Goal: Transaction & Acquisition: Purchase product/service

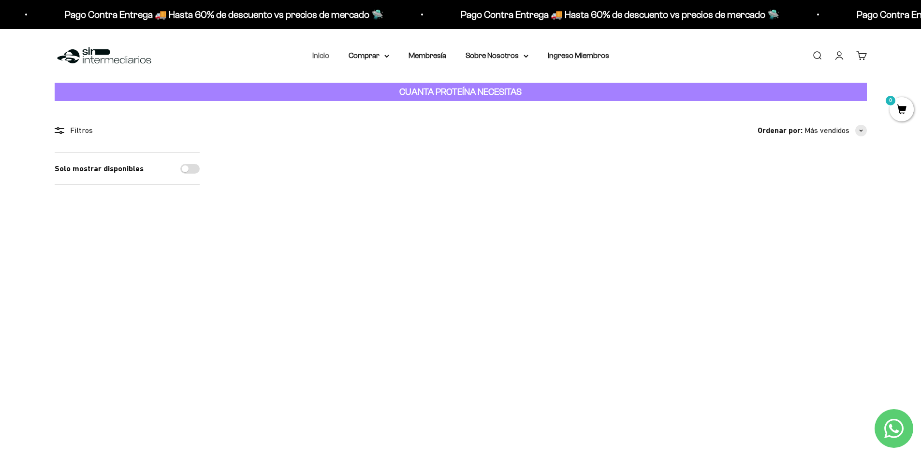
click at [324, 58] on link "Inicio" at bounding box center [320, 55] width 17 height 8
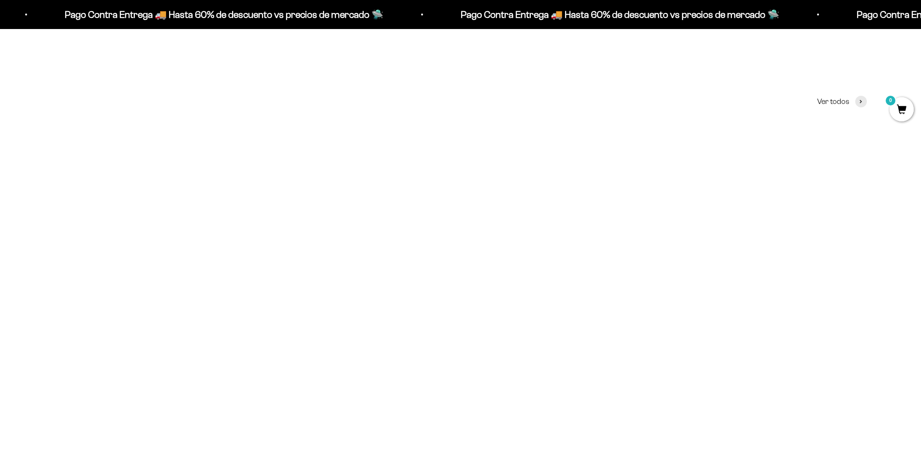
scroll to position [481, 0]
click at [464, 190] on img at bounding box center [460, 168] width 263 height 263
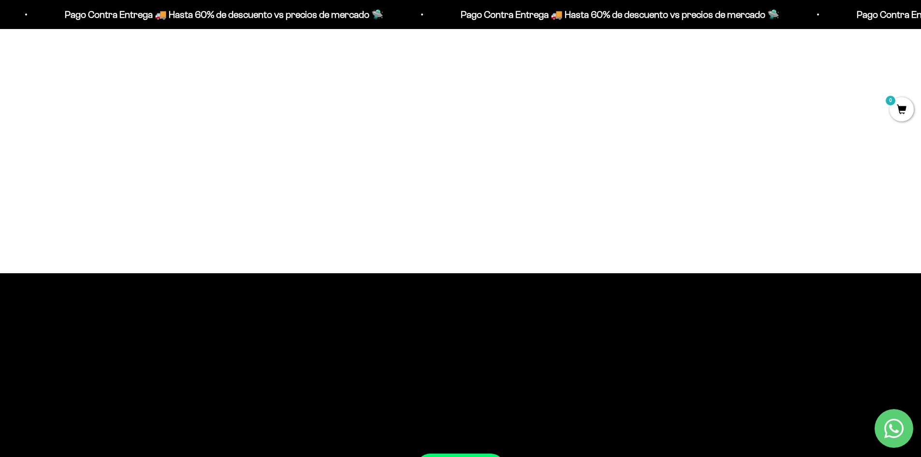
scroll to position [820, 0]
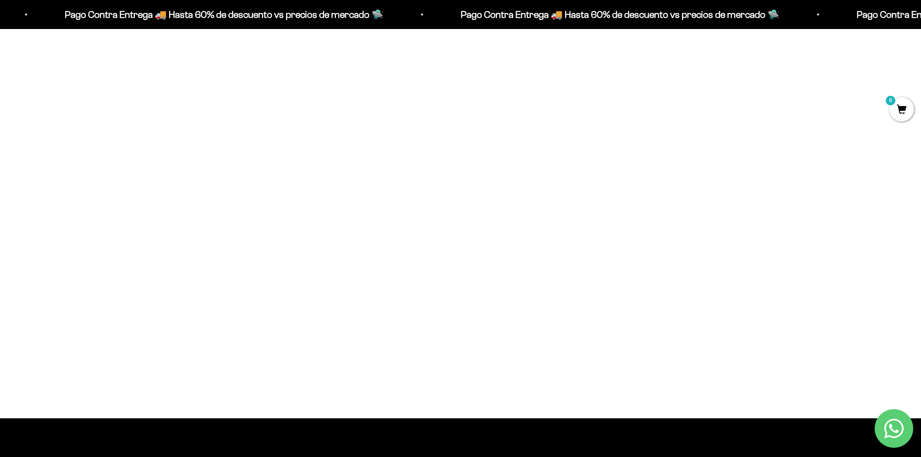
click at [455, 142] on img at bounding box center [460, 177] width 263 height 263
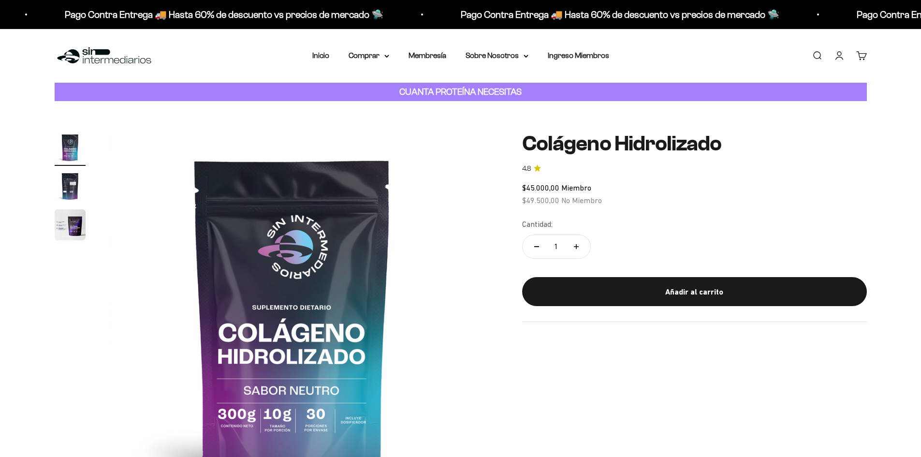
click at [68, 181] on img "Ir al artículo 2" at bounding box center [70, 186] width 31 height 31
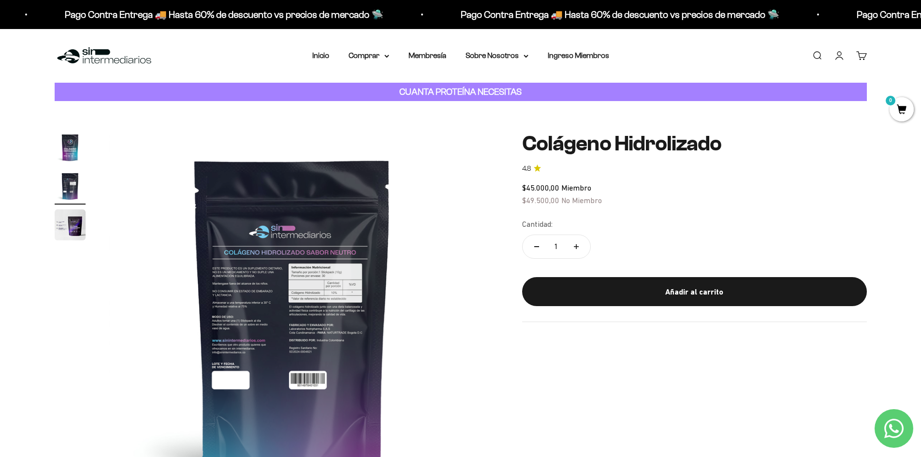
click at [263, 311] on img at bounding box center [292, 315] width 367 height 367
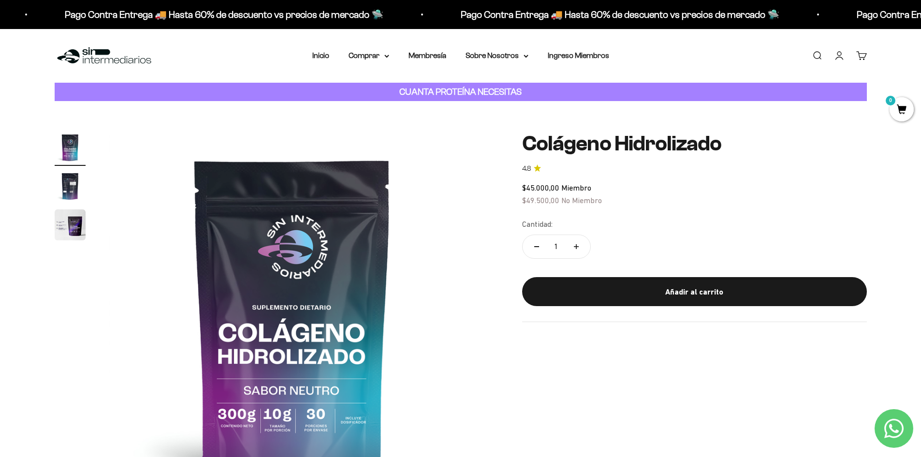
click at [263, 311] on img at bounding box center [292, 315] width 367 height 367
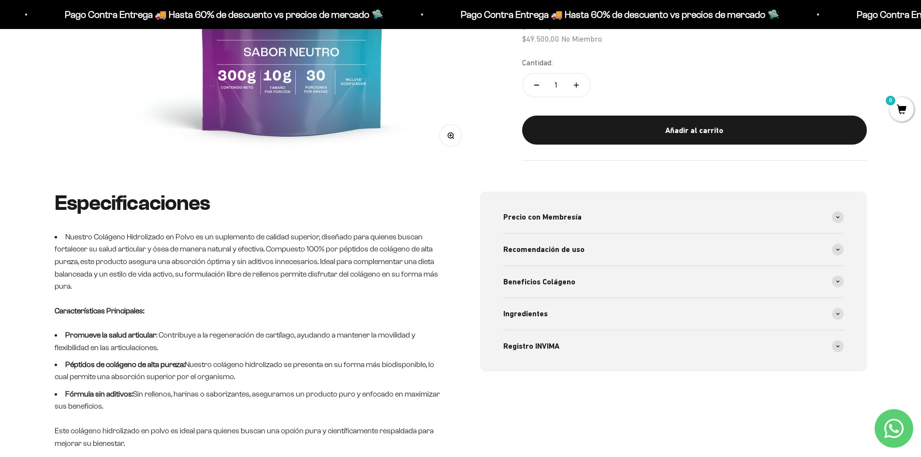
scroll to position [290, 0]
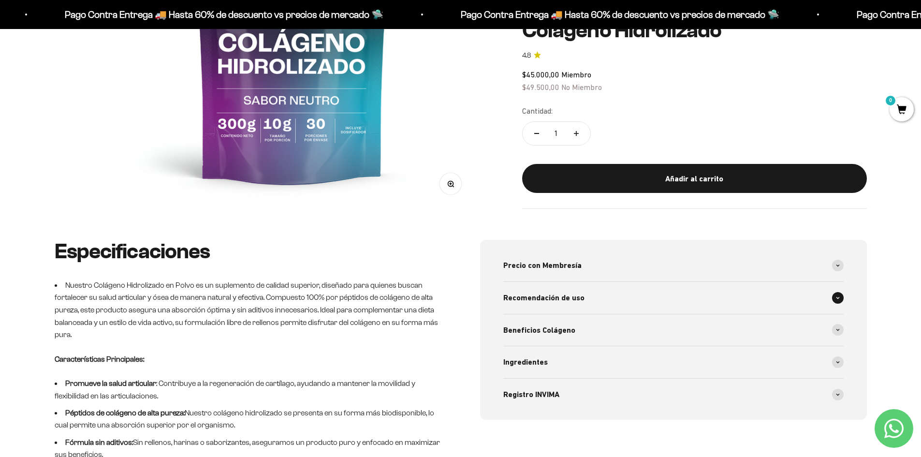
click at [839, 300] on span at bounding box center [838, 298] width 12 height 12
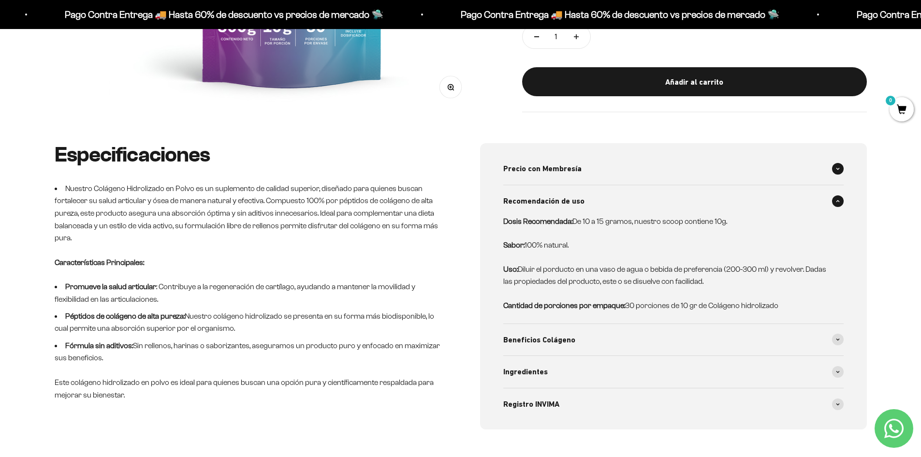
scroll to position [435, 0]
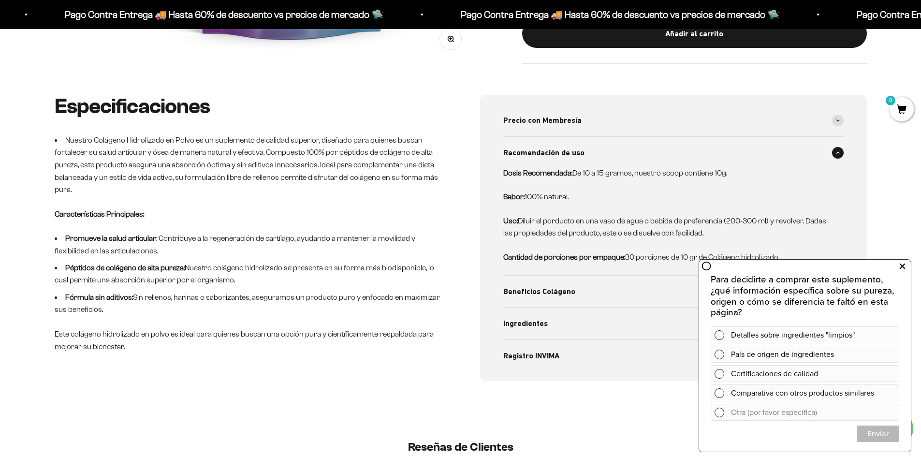
click at [903, 265] on icon at bounding box center [902, 266] width 5 height 13
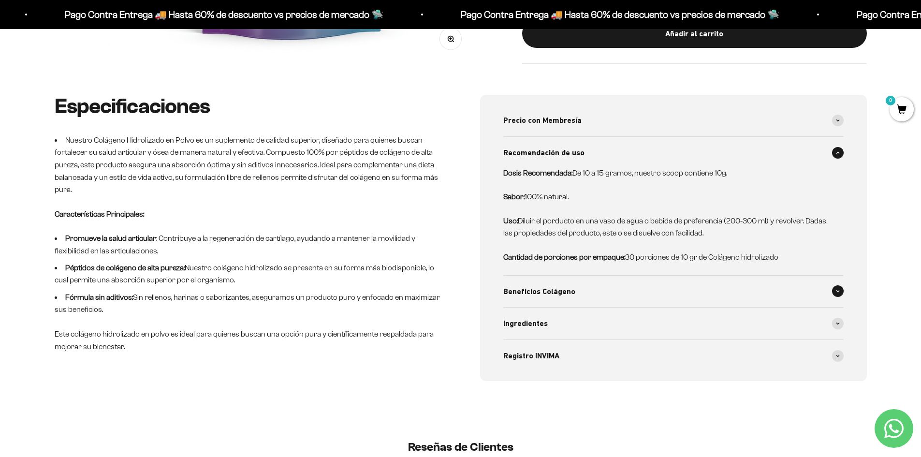
click at [834, 287] on span at bounding box center [838, 291] width 12 height 12
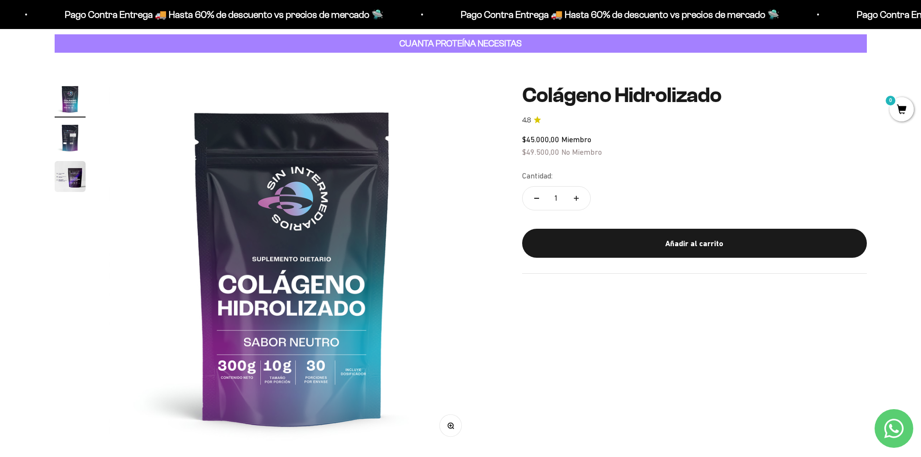
scroll to position [0, 0]
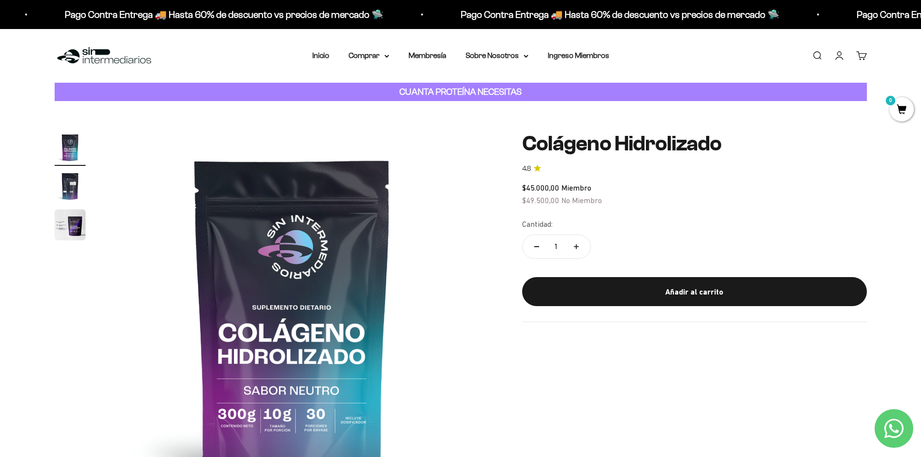
click at [69, 228] on img "Ir al artículo 3" at bounding box center [70, 224] width 31 height 31
